Goal: Information Seeking & Learning: Learn about a topic

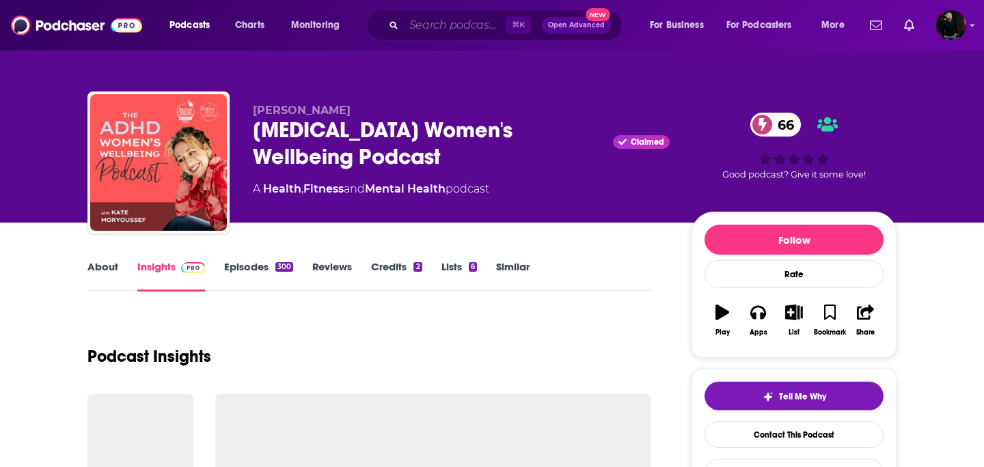
click at [434, 24] on input "Search podcasts, credits, & more..." at bounding box center [455, 25] width 102 height 22
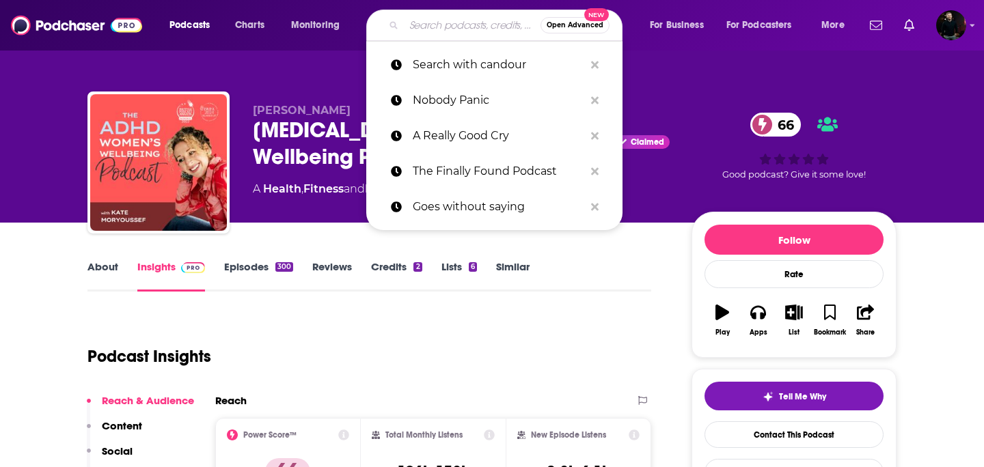
paste input "The Wellness Scoop Podcast"
type input "The Wellness Scoop Podcast"
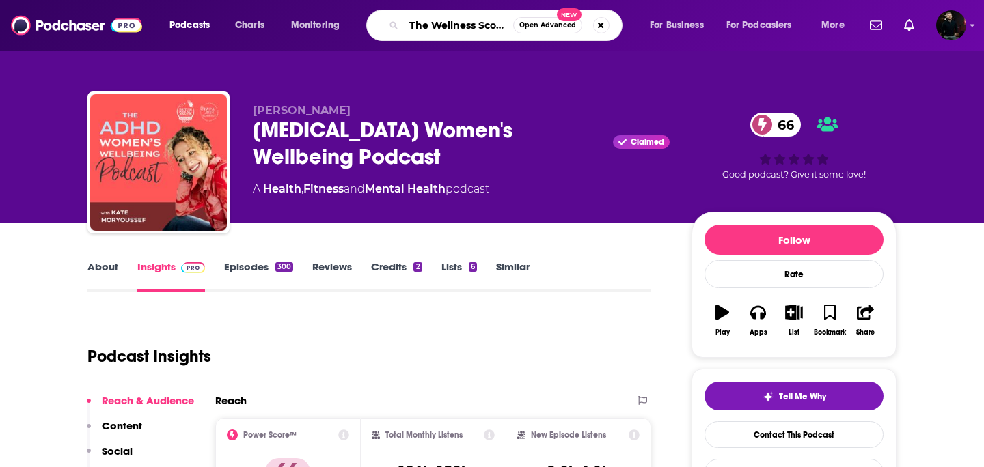
scroll to position [0, 46]
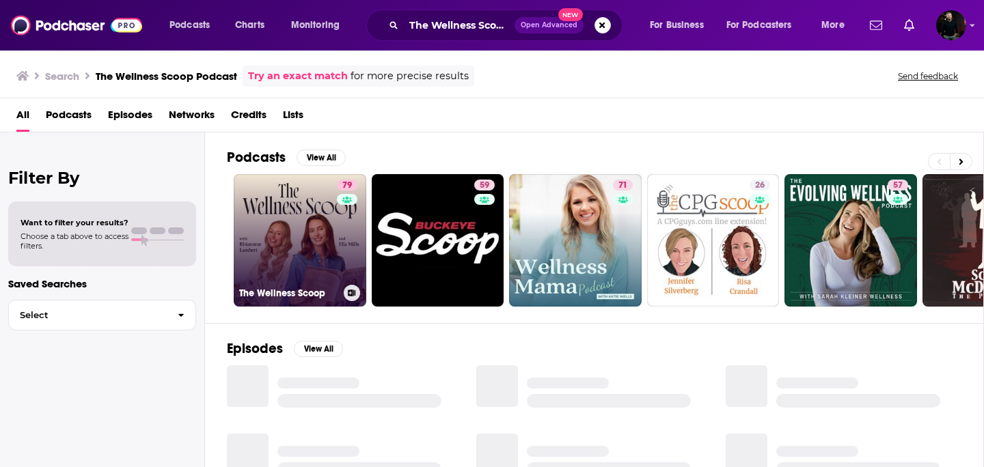
click at [315, 233] on link "79 The Wellness Scoop" at bounding box center [300, 240] width 133 height 133
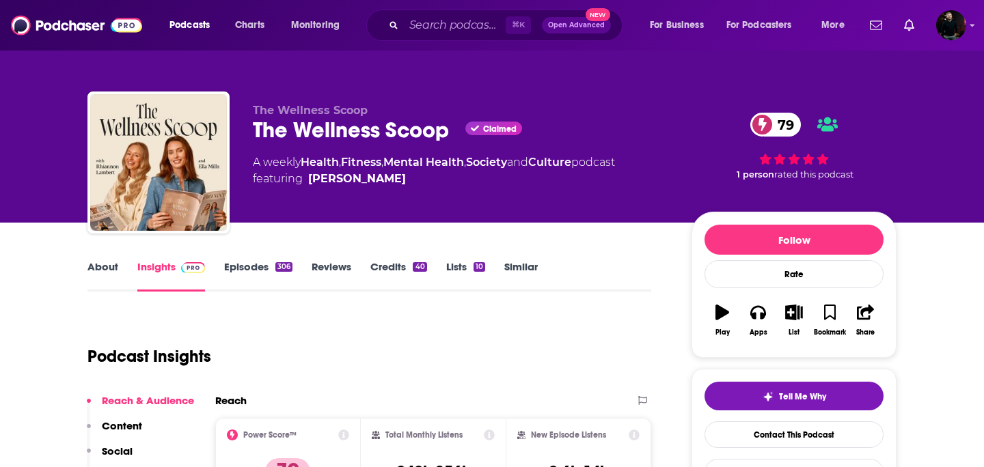
click at [263, 265] on link "Episodes 306" at bounding box center [258, 275] width 68 height 31
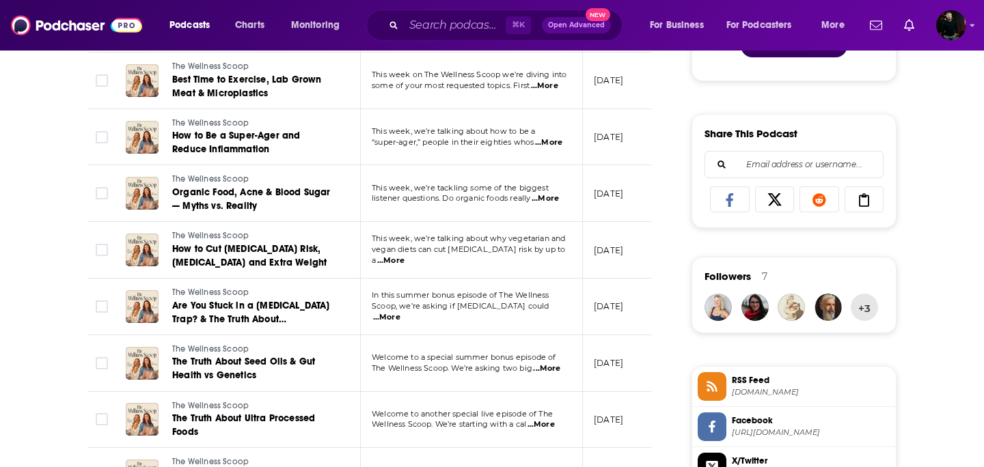
scroll to position [793, 0]
click at [400, 313] on span "...More" at bounding box center [386, 318] width 27 height 11
click at [510, 420] on span "Wellness Scoop. We’re starting with a cal" at bounding box center [449, 425] width 154 height 10
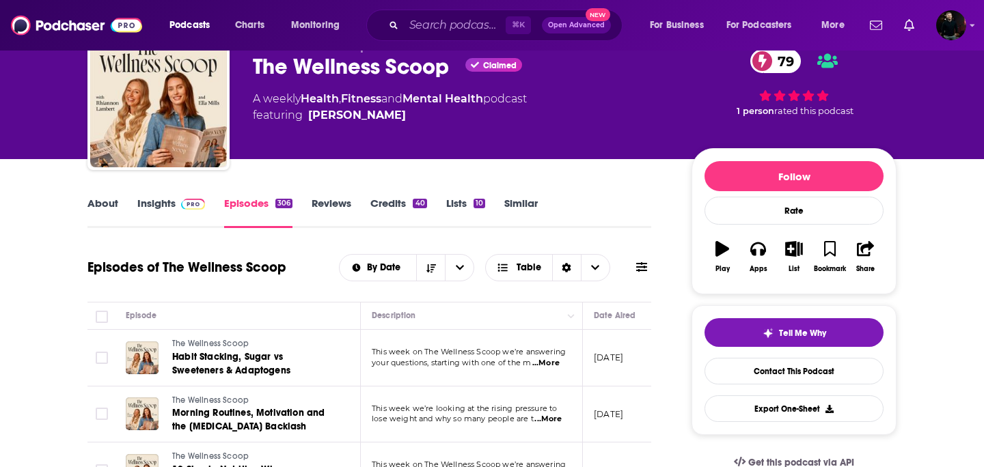
scroll to position [0, 0]
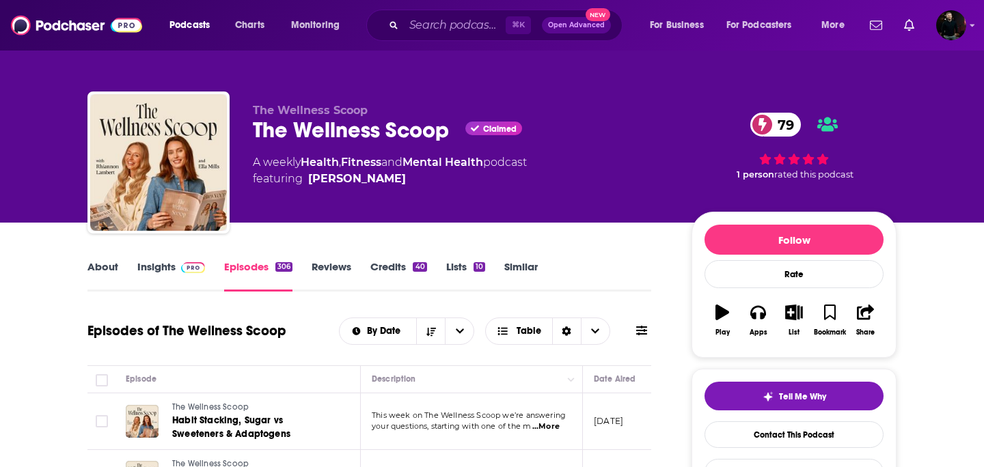
click at [107, 270] on link "About" at bounding box center [102, 275] width 31 height 31
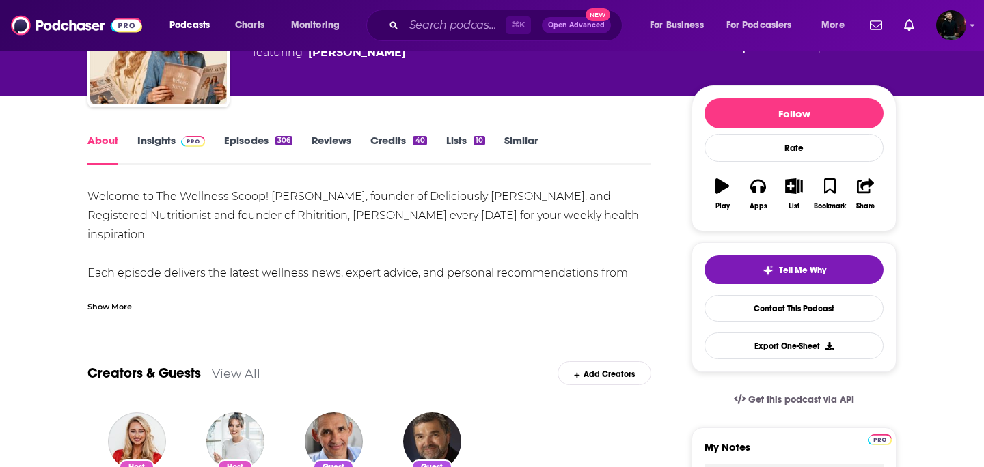
scroll to position [169, 0]
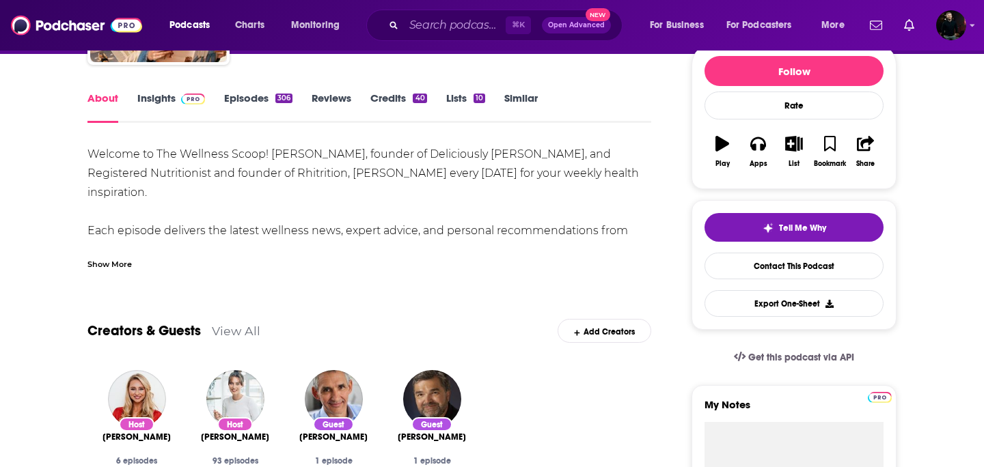
click at [160, 102] on link "Insights" at bounding box center [171, 107] width 68 height 31
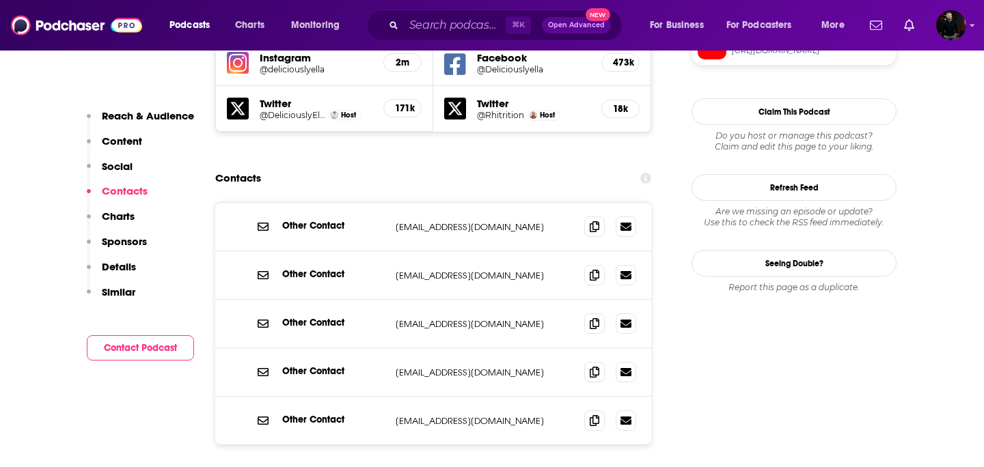
scroll to position [1299, 0]
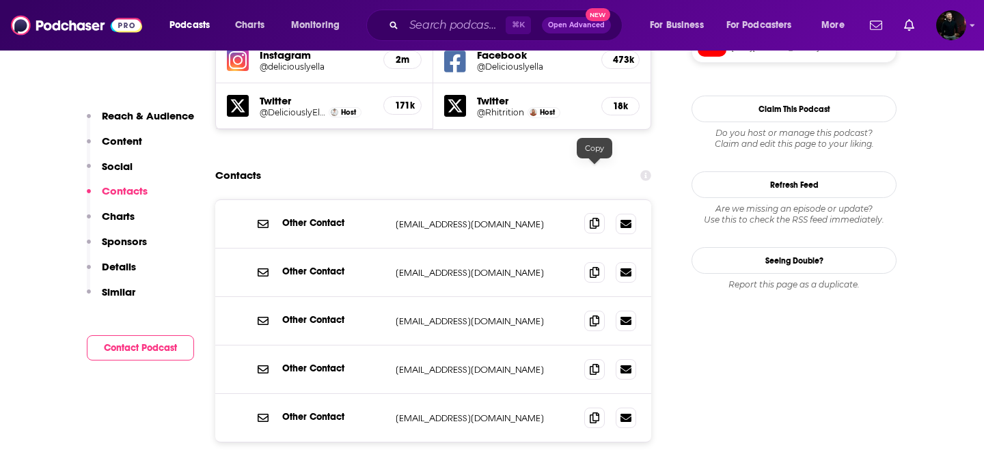
click at [593, 218] on icon at bounding box center [595, 223] width 10 height 11
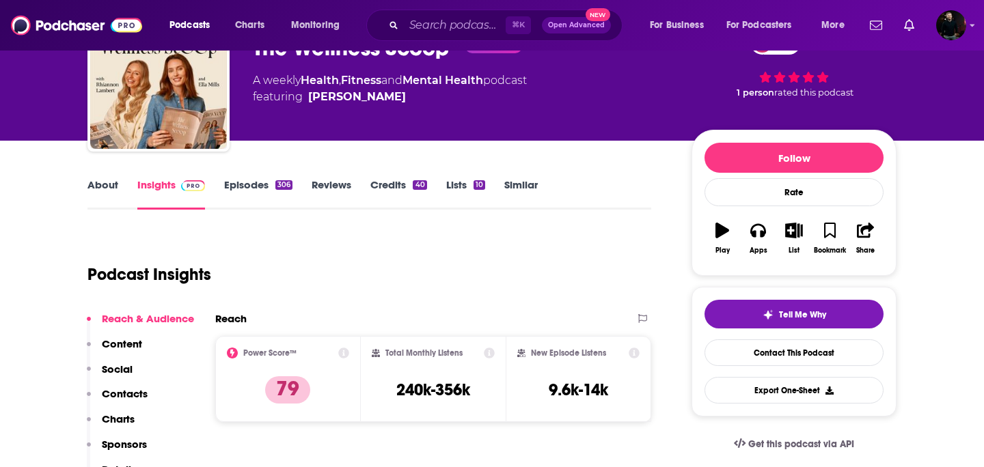
scroll to position [0, 0]
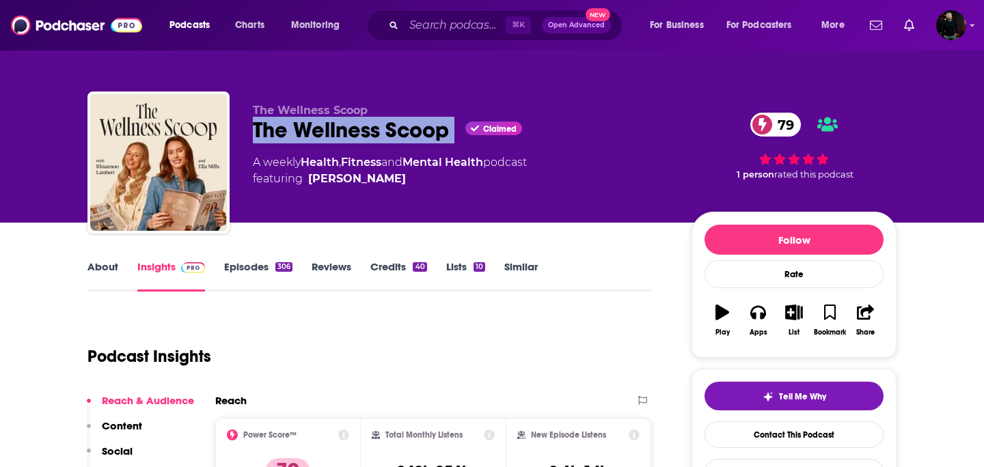
drag, startPoint x: 250, startPoint y: 132, endPoint x: 455, endPoint y: 128, distance: 205.0
click at [455, 128] on div "The Wellness Scoop The Wellness Scoop Claimed 79 A weekly Health , Fitness and …" at bounding box center [491, 166] width 809 height 148
copy h2 "The Wellness Scoop"
click at [90, 273] on link "About" at bounding box center [102, 275] width 31 height 31
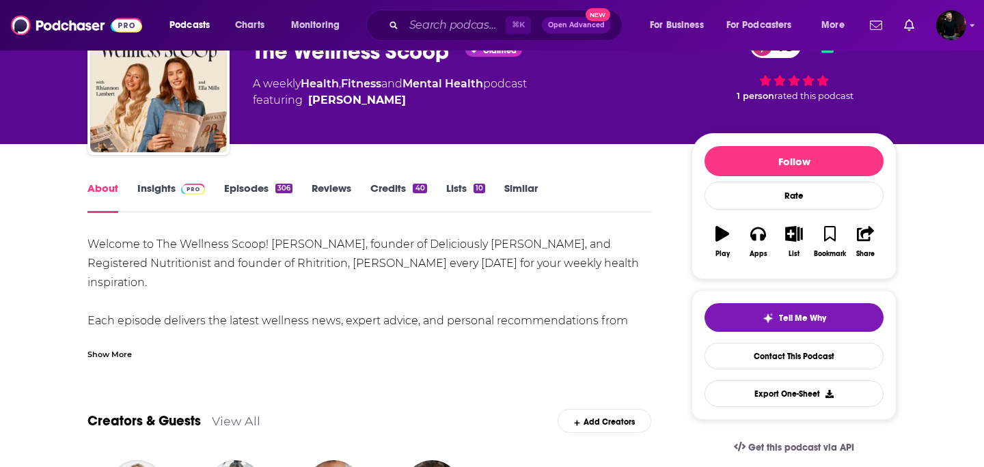
scroll to position [80, 0]
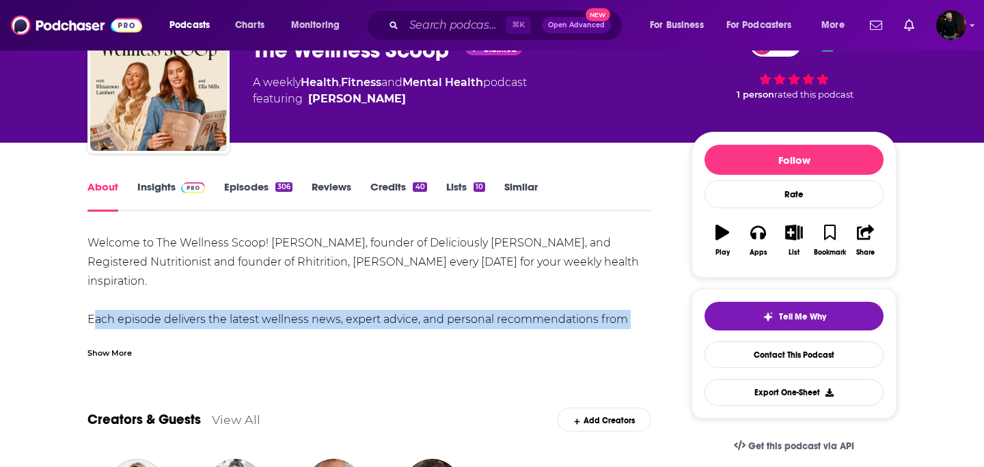
drag, startPoint x: 87, startPoint y: 299, endPoint x: 661, endPoint y: 329, distance: 574.8
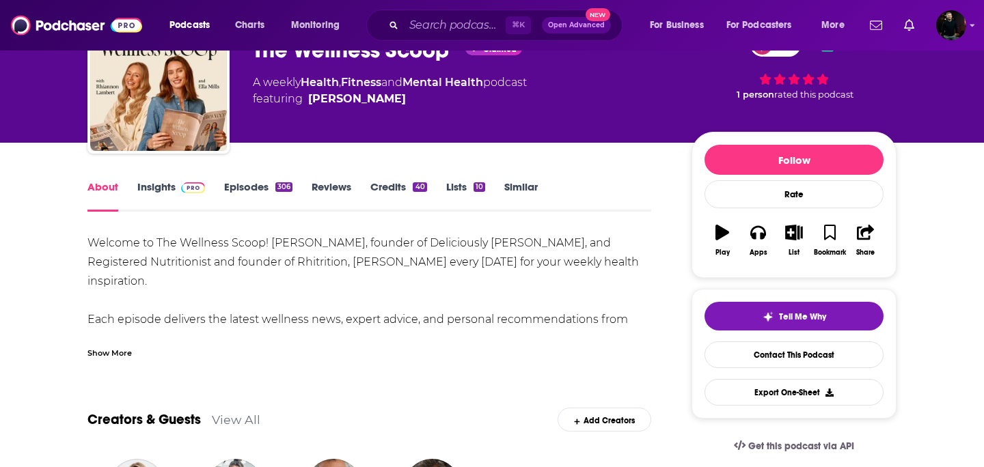
click at [106, 347] on div "Show More" at bounding box center [109, 352] width 44 height 13
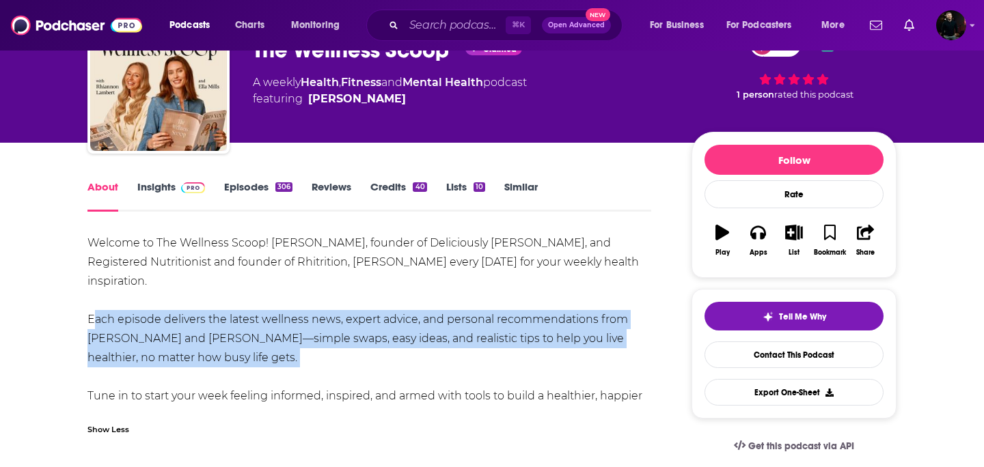
drag, startPoint x: 86, startPoint y: 296, endPoint x: 169, endPoint y: 349, distance: 99.0
copy div "Each episode delivers the latest wellness news, expert advice, and personal rec…"
click at [434, 24] on input "Search podcasts, credits, & more..." at bounding box center [455, 25] width 102 height 22
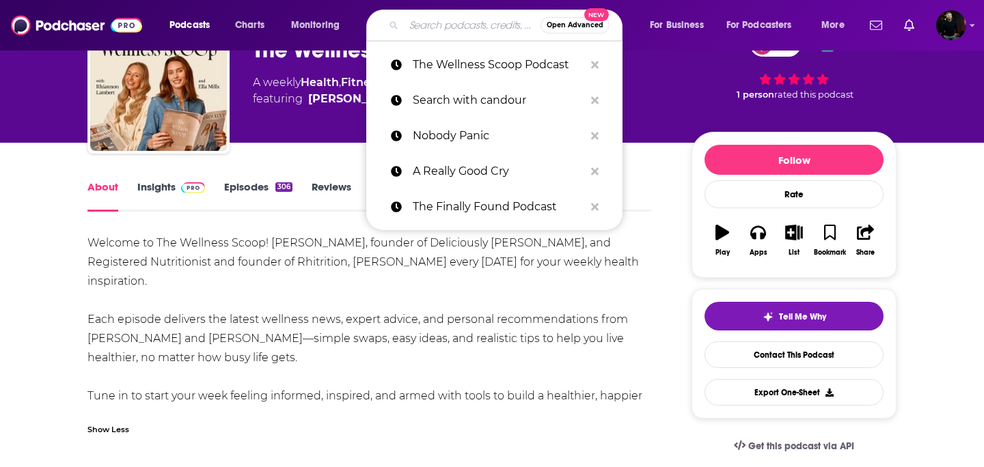
paste input "Modern Wellness"
type input "Modern Wellness"
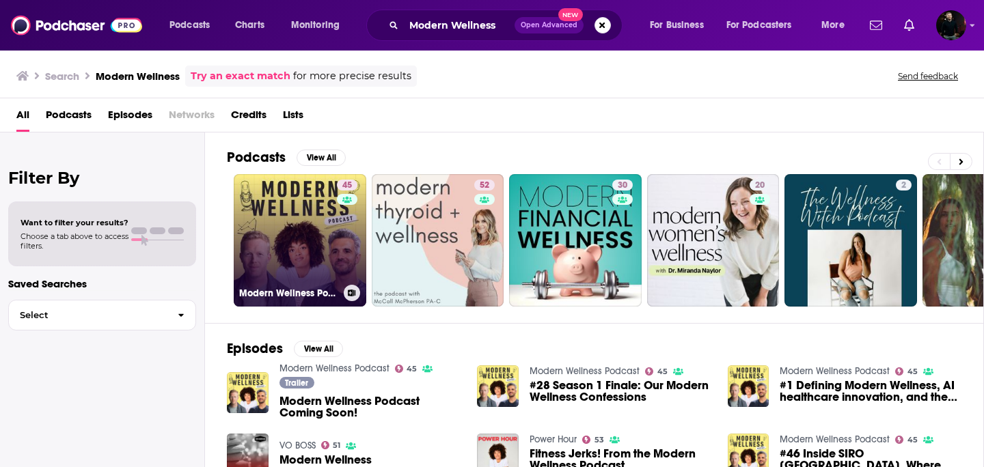
click at [322, 220] on link "45 Modern Wellness Podcast" at bounding box center [300, 240] width 133 height 133
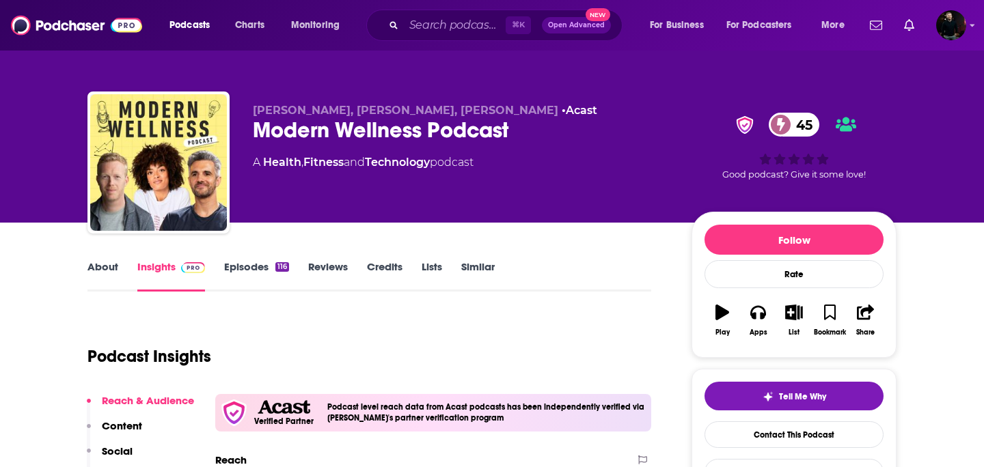
click at [247, 266] on link "Episodes 116" at bounding box center [256, 275] width 65 height 31
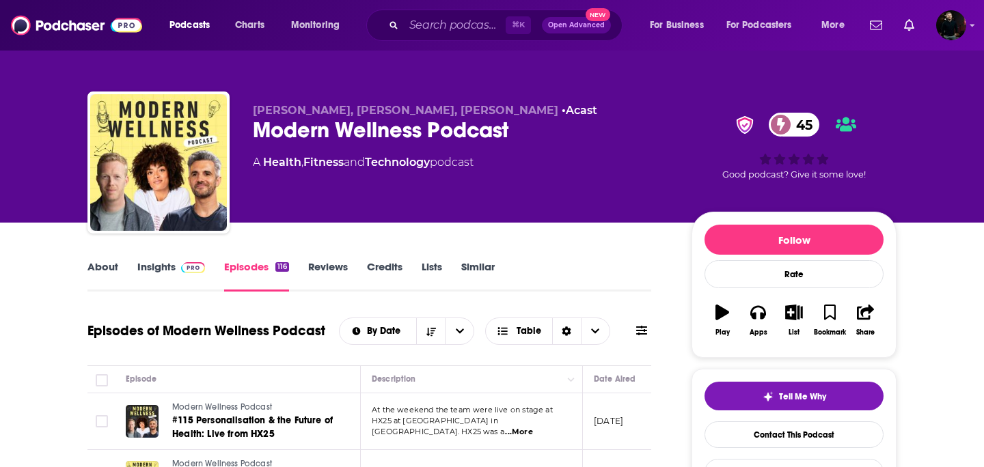
click at [105, 273] on link "About" at bounding box center [102, 275] width 31 height 31
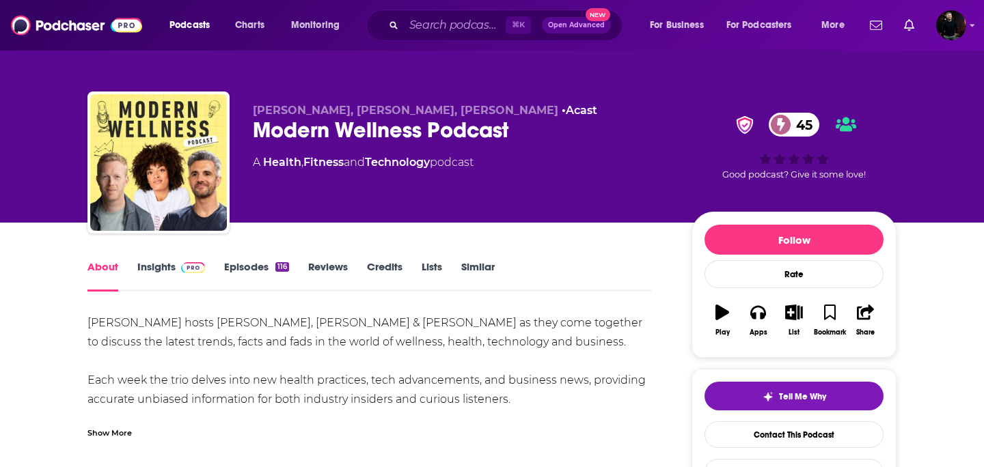
drag, startPoint x: 532, startPoint y: 407, endPoint x: 68, endPoint y: 327, distance: 470.7
copy div "[PERSON_NAME] hosts [PERSON_NAME], [PERSON_NAME] & [PERSON_NAME] as they come t…"
click at [98, 350] on div "[PERSON_NAME] hosts [PERSON_NAME], [PERSON_NAME] & [PERSON_NAME] as they come t…" at bounding box center [369, 448] width 564 height 268
drag, startPoint x: 141, startPoint y: 323, endPoint x: 267, endPoint y: 327, distance: 125.8
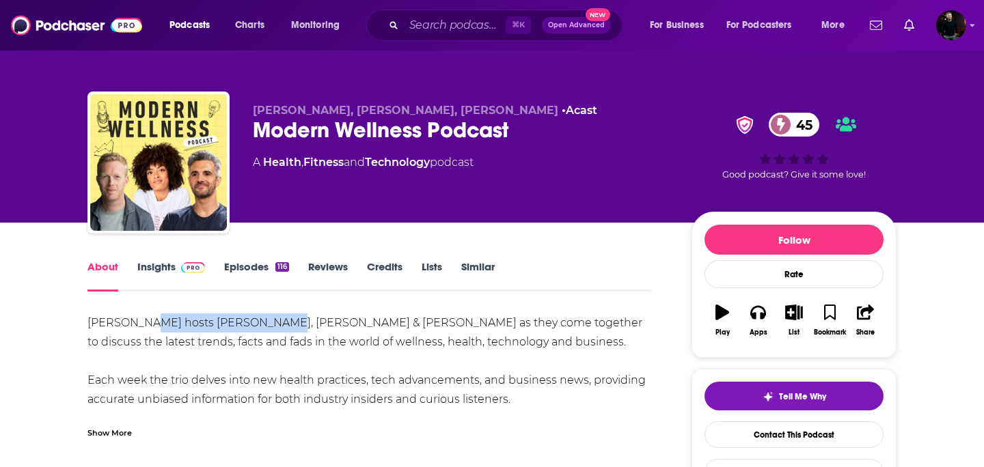
click at [267, 327] on div "[PERSON_NAME] hosts [PERSON_NAME], [PERSON_NAME] & [PERSON_NAME] as they come t…" at bounding box center [369, 448] width 564 height 268
copy div "[PERSON_NAME], Sammi & Oli"
click at [143, 271] on link "Insights" at bounding box center [171, 275] width 68 height 31
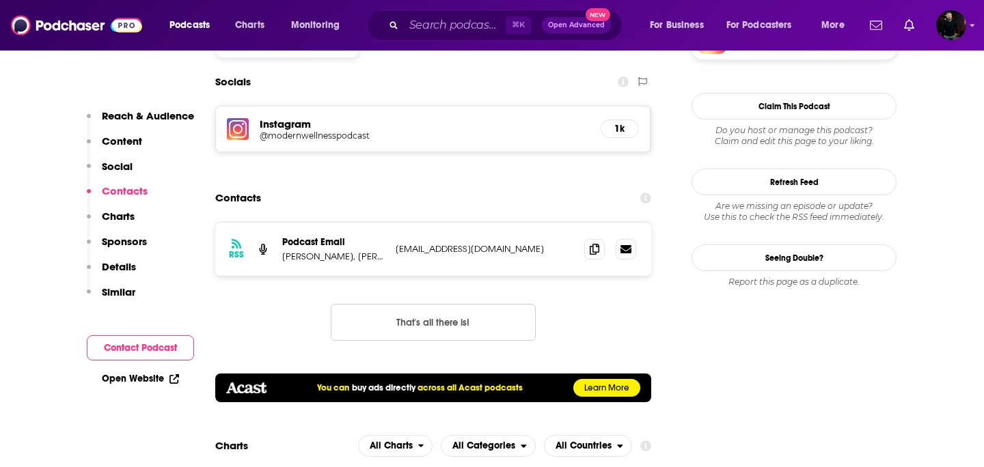
scroll to position [1260, 0]
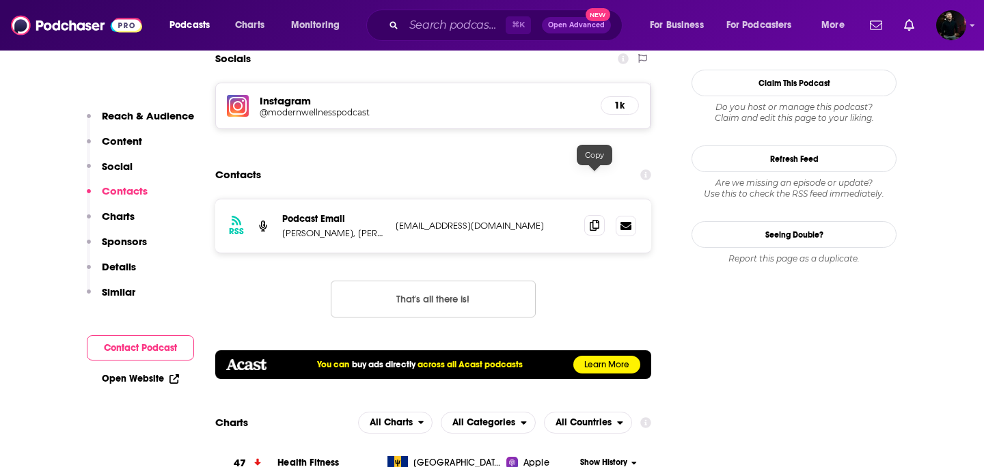
click at [593, 220] on icon at bounding box center [595, 225] width 10 height 11
click at [457, 29] on input "Search podcasts, credits, & more..." at bounding box center [455, 25] width 102 height 22
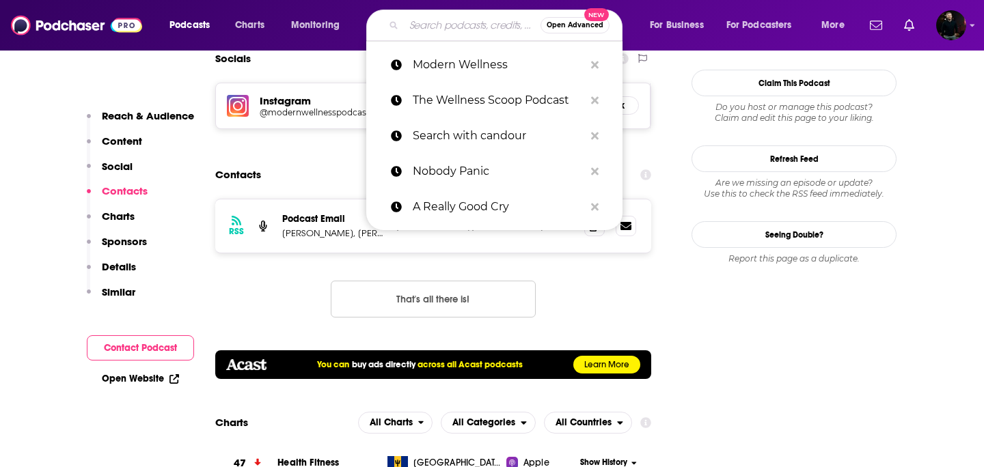
paste input "InsideHook"
type input "InsideHook"
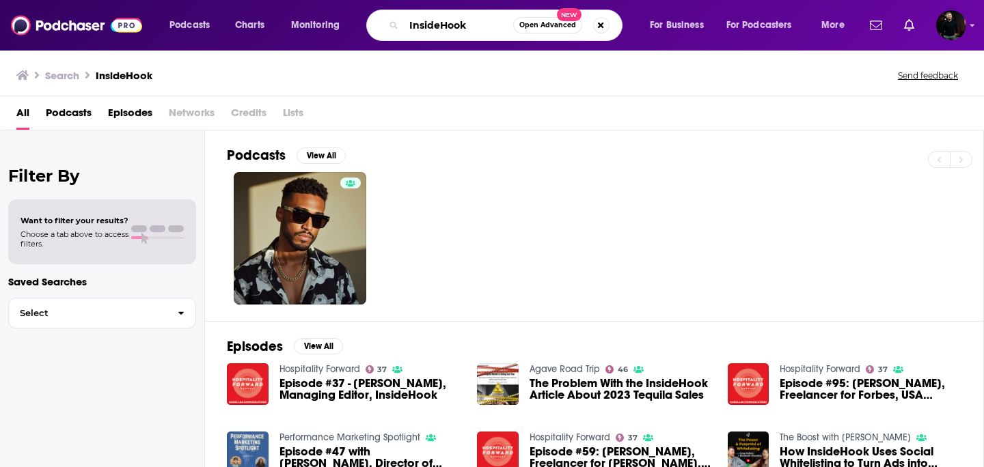
drag, startPoint x: 487, startPoint y: 21, endPoint x: 406, endPoint y: 21, distance: 80.6
click at [406, 21] on input "InsideHook" at bounding box center [458, 25] width 109 height 22
paste input "Trendhunter"
type input "Trendhunter"
click at [499, 27] on input "Trendhunter" at bounding box center [458, 25] width 109 height 22
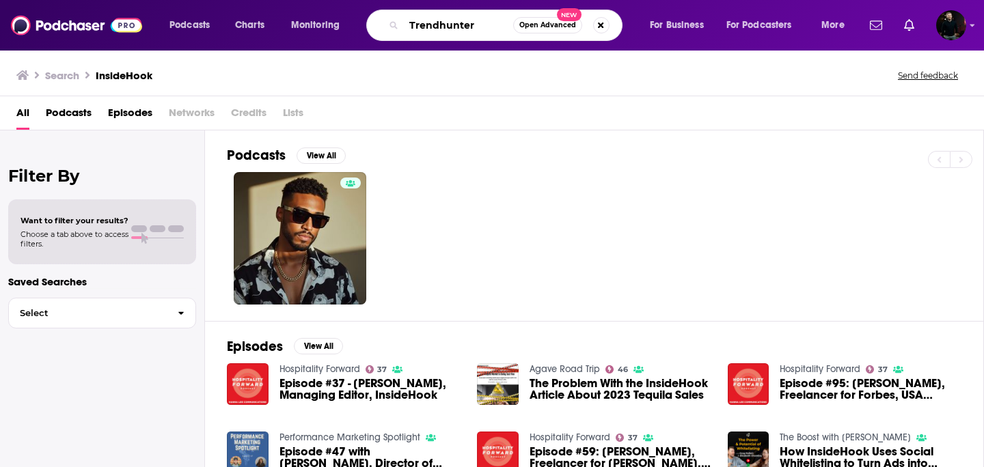
drag, startPoint x: 476, startPoint y: 20, endPoint x: 413, endPoint y: 19, distance: 62.9
click at [413, 19] on input "Trendhunter" at bounding box center [458, 25] width 109 height 22
